Goal: Information Seeking & Learning: Find specific fact

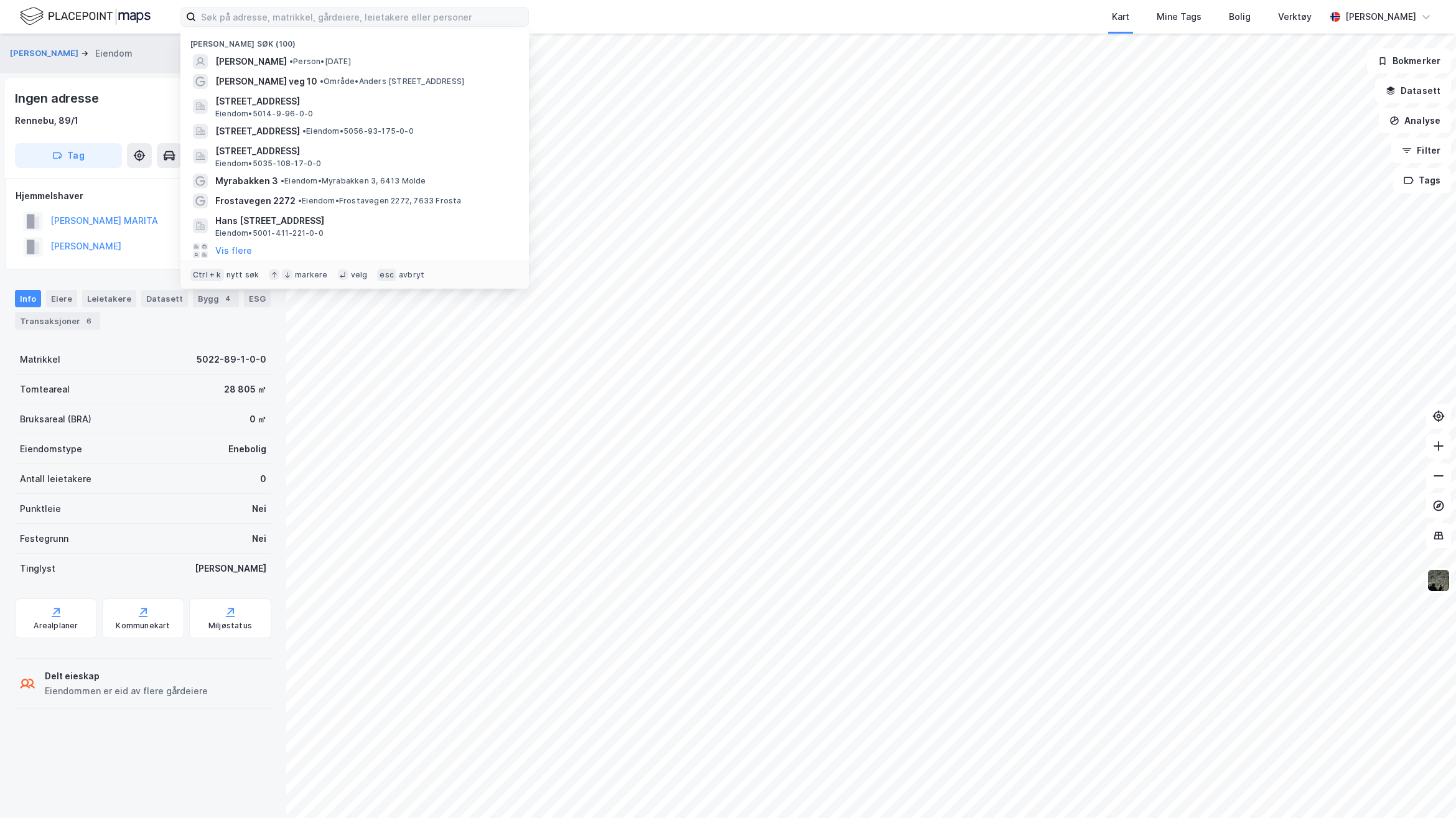
click at [381, 14] on input at bounding box center [362, 17] width 332 height 18
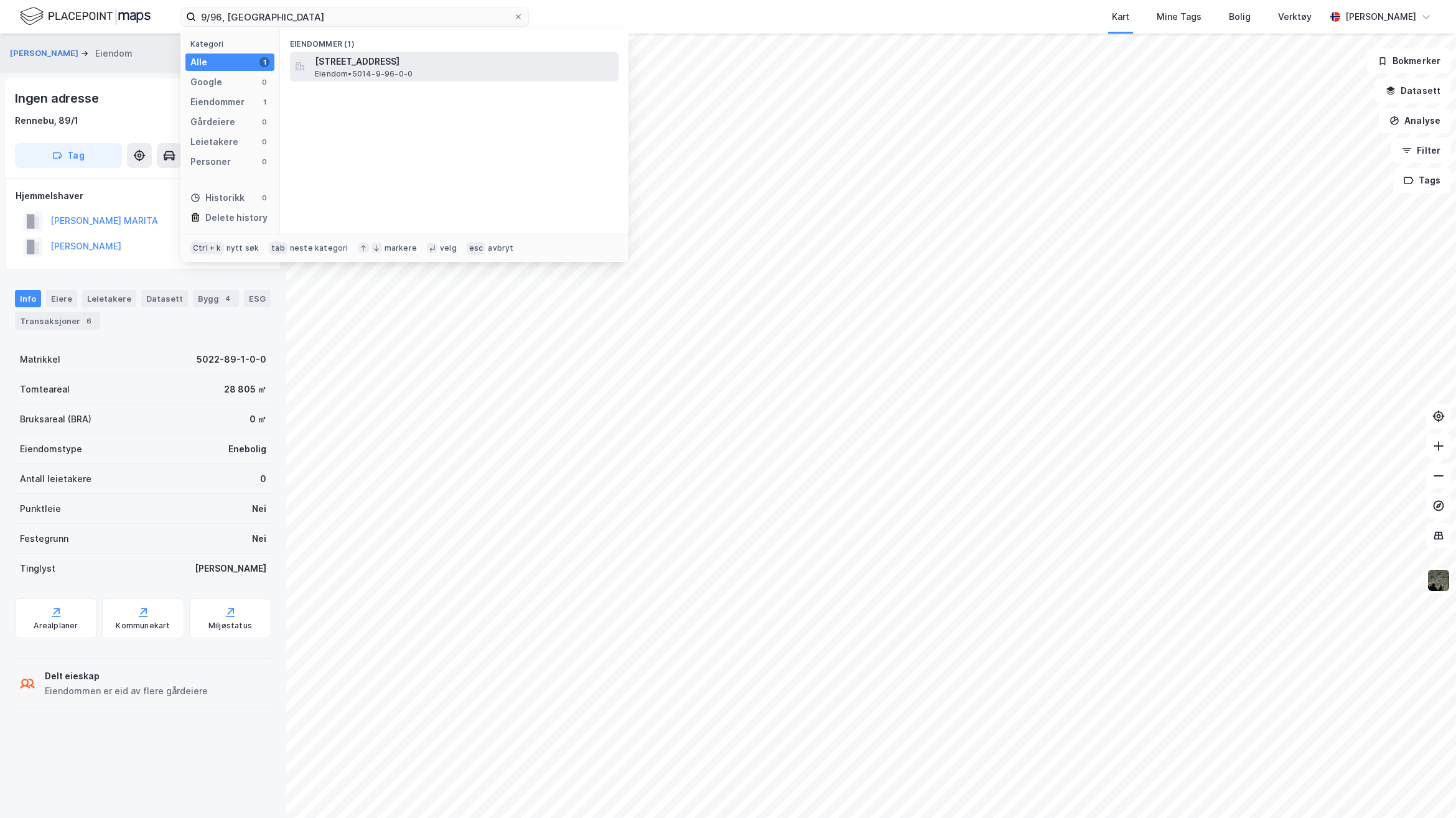
type input "9/96, [GEOGRAPHIC_DATA]"
click at [329, 74] on span "Eiendom • 5014-9-96-0-0" at bounding box center [364, 74] width 98 height 10
